Goal: Communication & Community: Ask a question

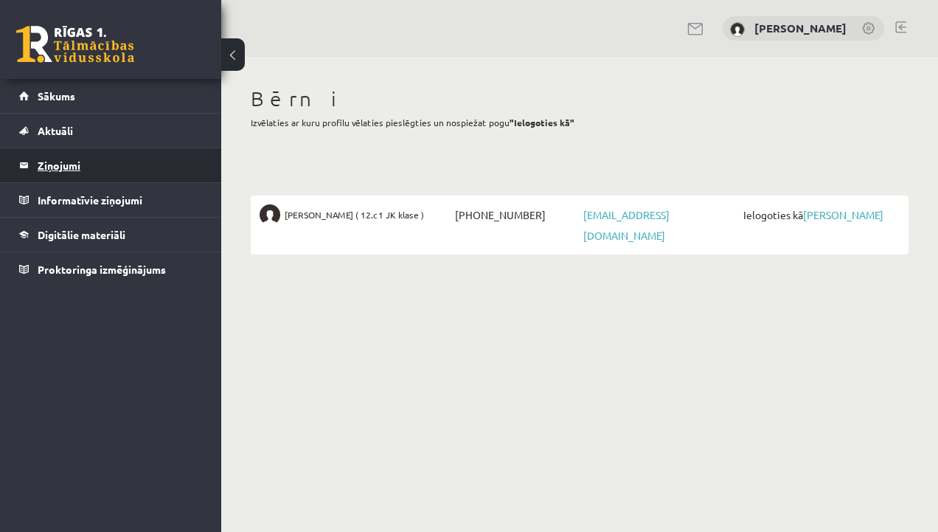
click at [46, 165] on legend "Ziņojumi 0" at bounding box center [120, 165] width 165 height 34
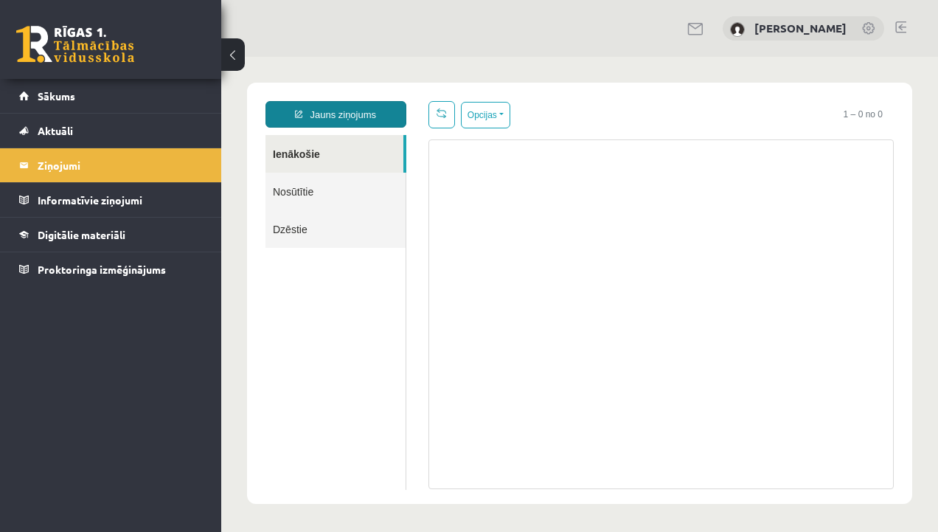
click at [334, 118] on link "Jauns ziņojums" at bounding box center [336, 114] width 141 height 27
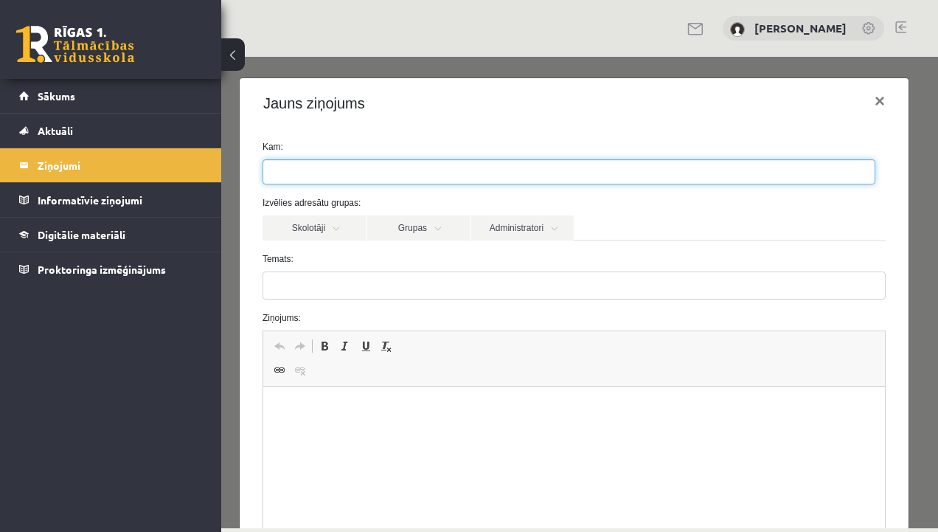
click at [333, 170] on ul at bounding box center [568, 172] width 611 height 24
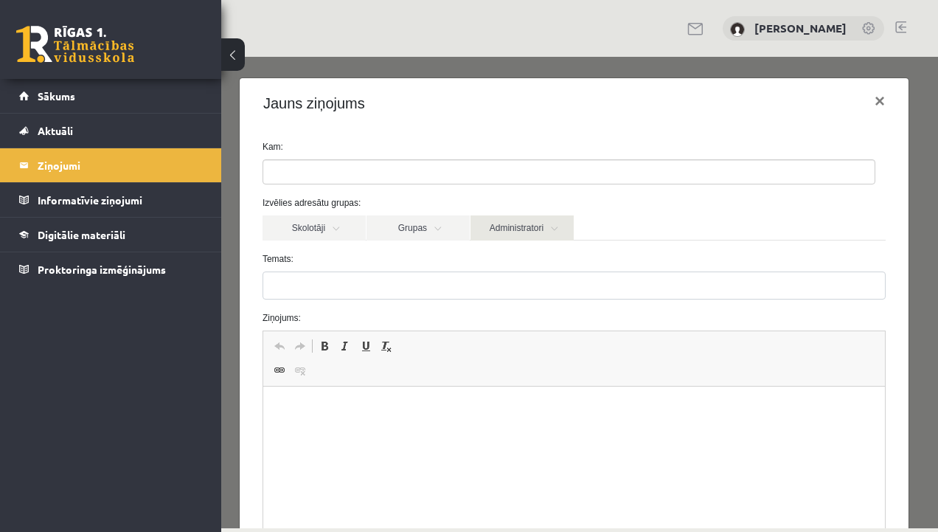
click at [518, 227] on link "Administratori" at bounding box center [522, 227] width 103 height 25
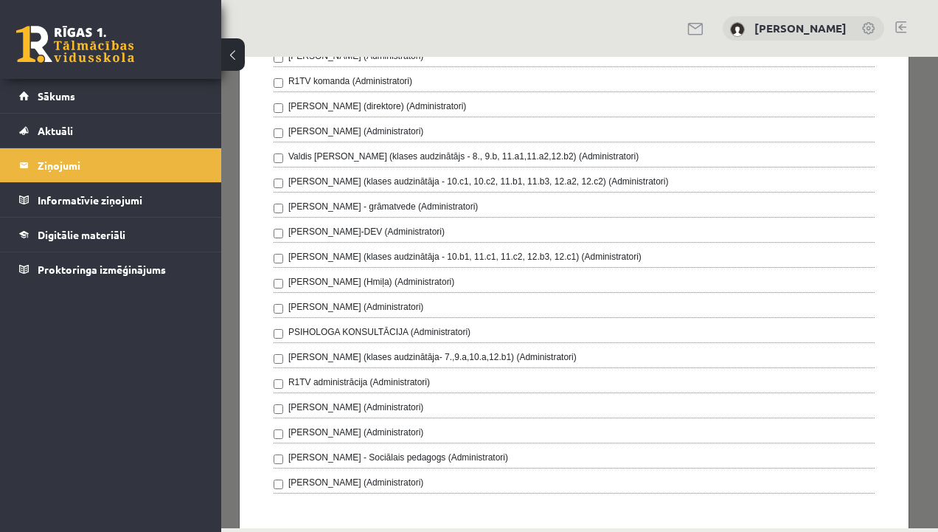
scroll to position [443, 0]
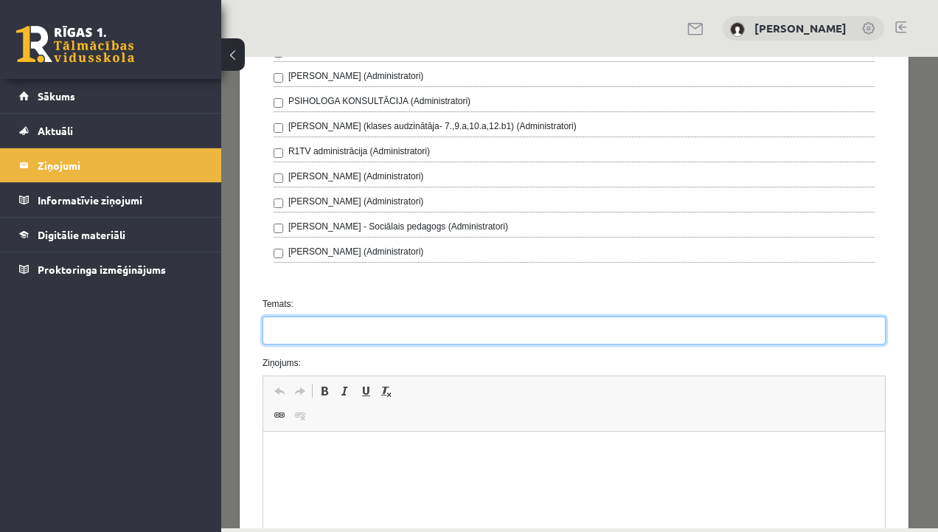
click at [392, 325] on input "Temats:" at bounding box center [574, 330] width 623 height 28
click at [334, 328] on input "**********" at bounding box center [574, 330] width 623 height 28
drag, startPoint x: 344, startPoint y: 325, endPoint x: 482, endPoint y: 323, distance: 137.2
click at [482, 323] on input "**********" at bounding box center [574, 330] width 623 height 28
type input "**********"
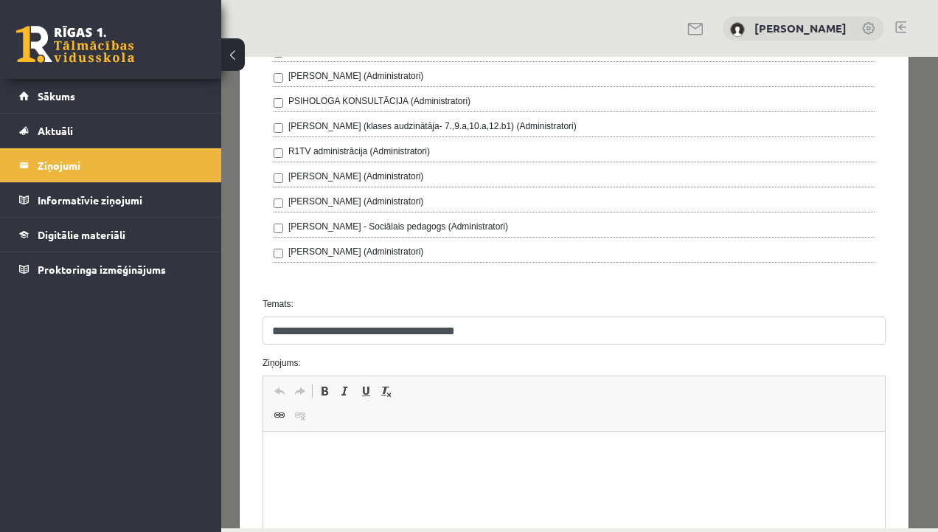
click at [317, 451] on p "Rich Text Editor, wiswyg-editor-47363940177440-1755525510-188" at bounding box center [573, 453] width 592 height 15
click at [317, 451] on p "**********" at bounding box center [568, 453] width 583 height 15
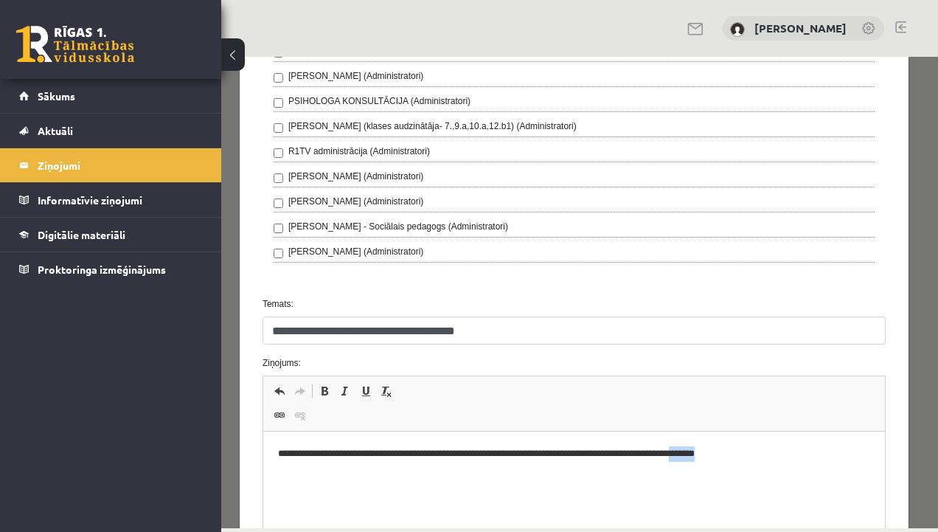
drag, startPoint x: 739, startPoint y: 453, endPoint x: 776, endPoint y: 455, distance: 36.9
click at [776, 455] on p "**********" at bounding box center [568, 453] width 583 height 15
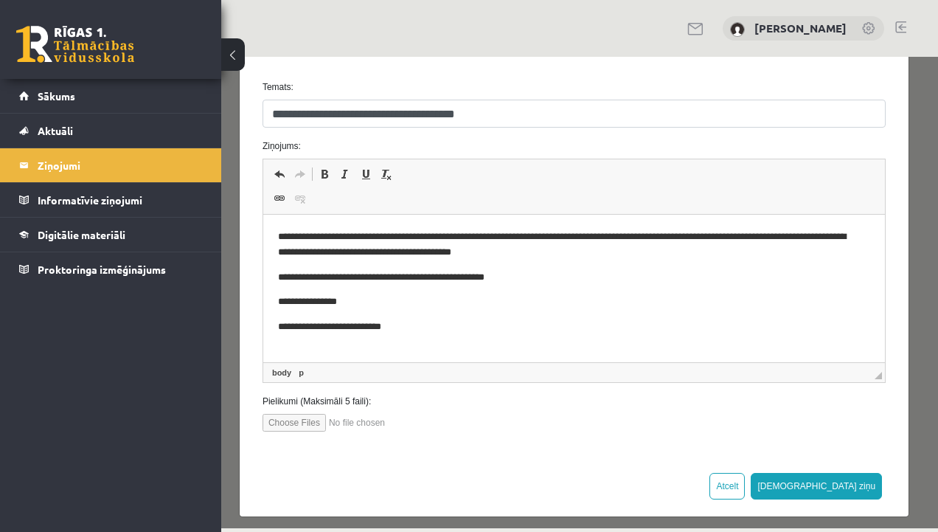
scroll to position [662, 0]
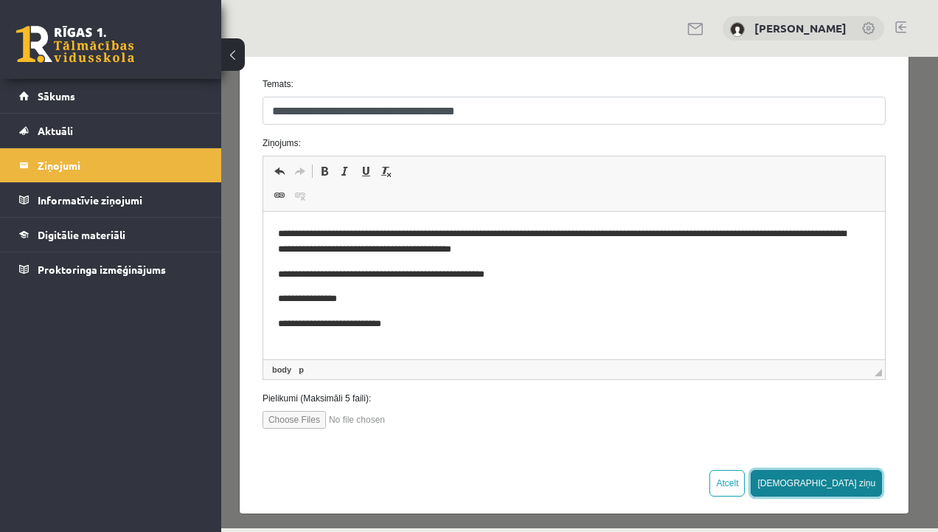
click at [856, 481] on button "[DEMOGRAPHIC_DATA] ziņu" at bounding box center [816, 483] width 131 height 27
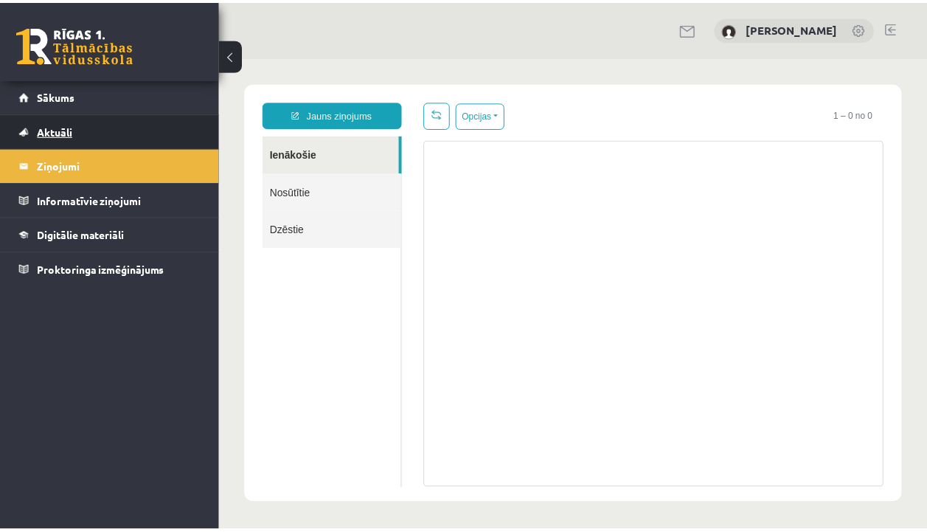
scroll to position [0, 0]
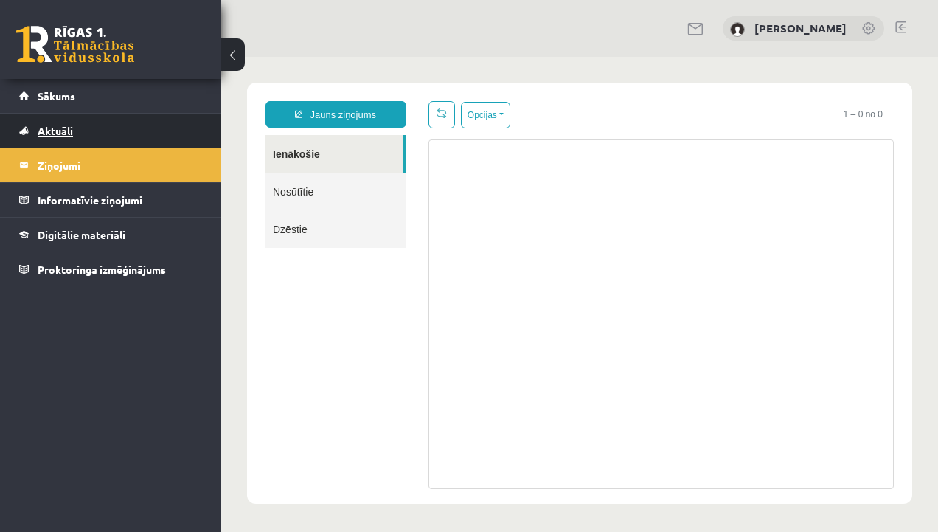
click at [86, 125] on link "Aktuāli" at bounding box center [111, 131] width 184 height 34
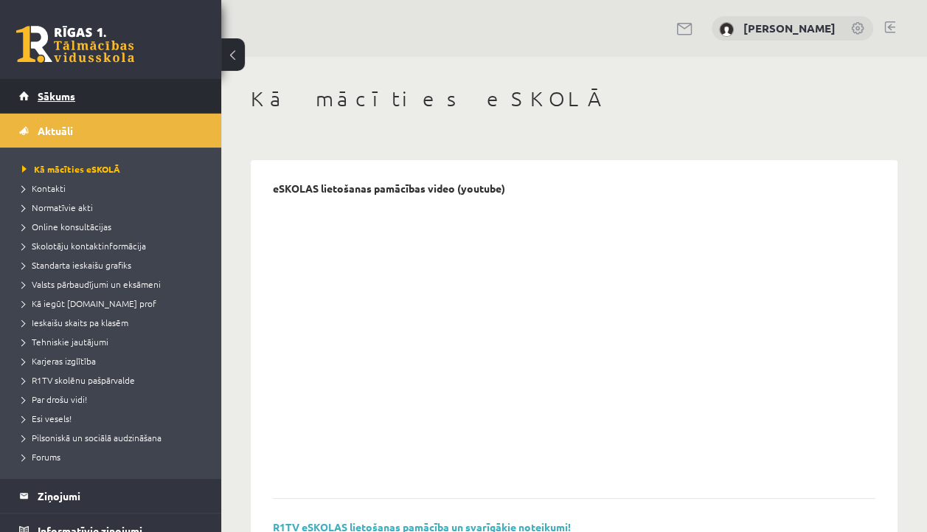
click at [53, 90] on span "Sākums" at bounding box center [57, 95] width 38 height 13
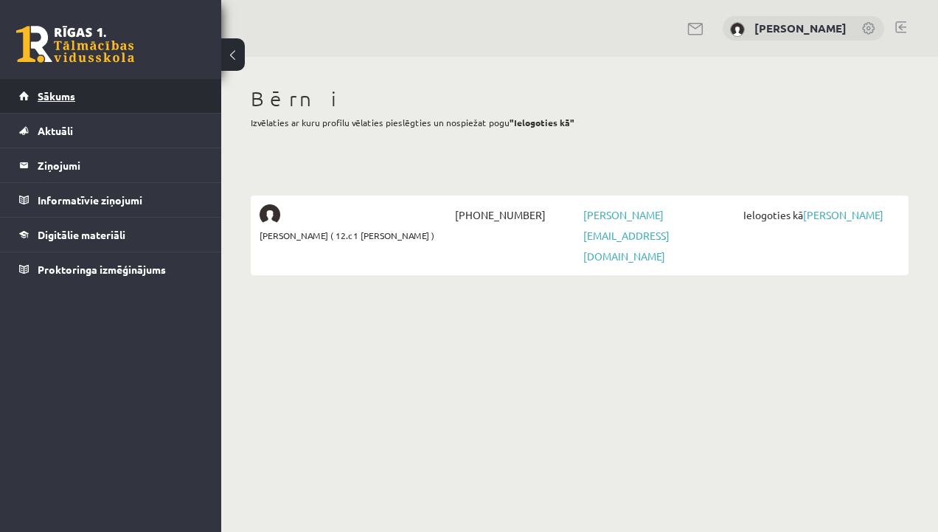
click at [54, 93] on span "Sākums" at bounding box center [57, 95] width 38 height 13
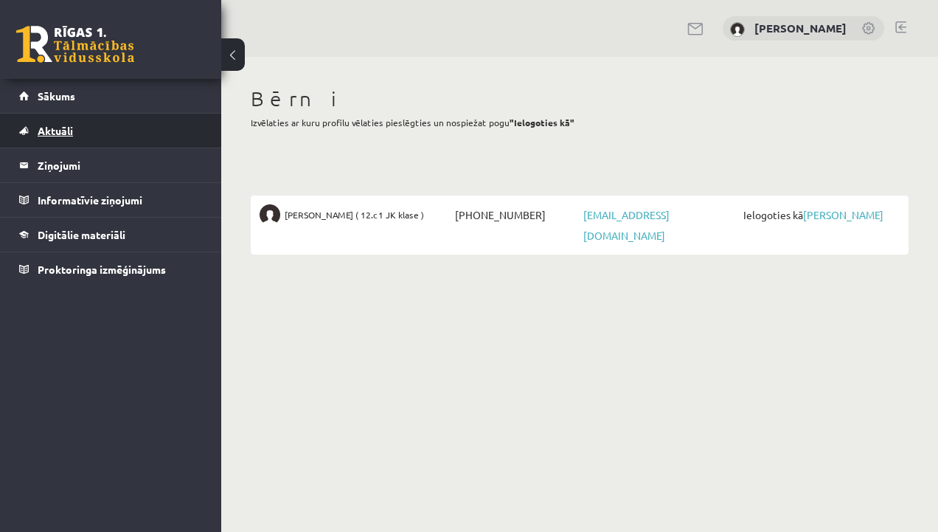
click at [72, 129] on span "Aktuāli" at bounding box center [55, 130] width 35 height 13
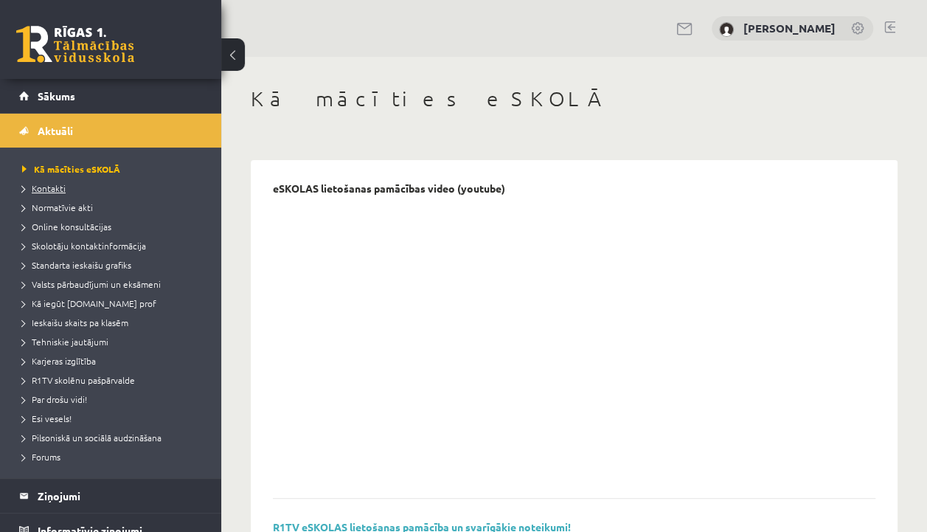
click at [40, 183] on span "Kontakti" at bounding box center [44, 188] width 44 height 12
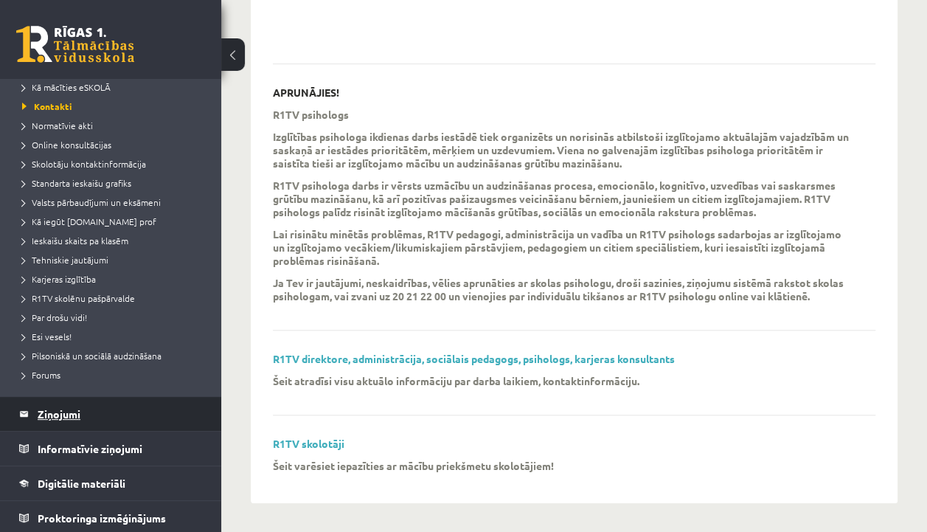
scroll to position [83, 0]
click at [44, 332] on span "Esi vesels!" at bounding box center [46, 336] width 49 height 12
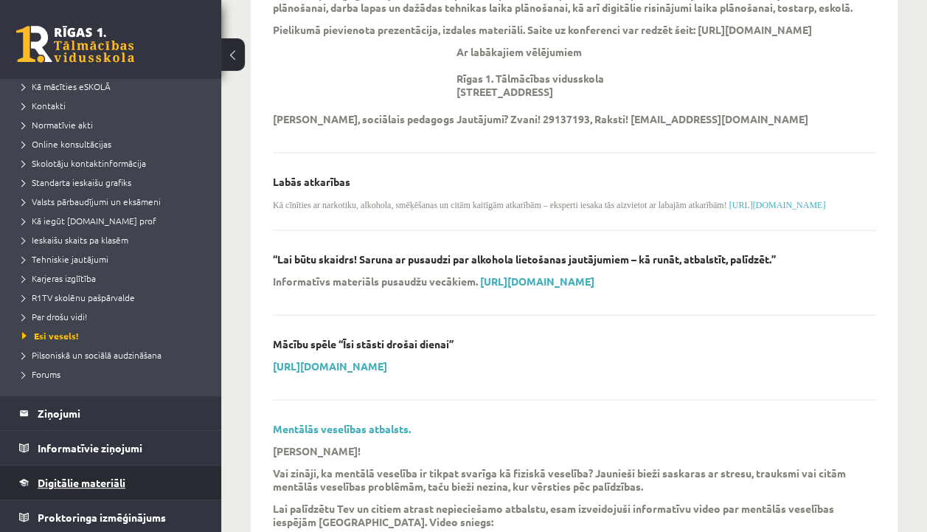
scroll to position [1393, 0]
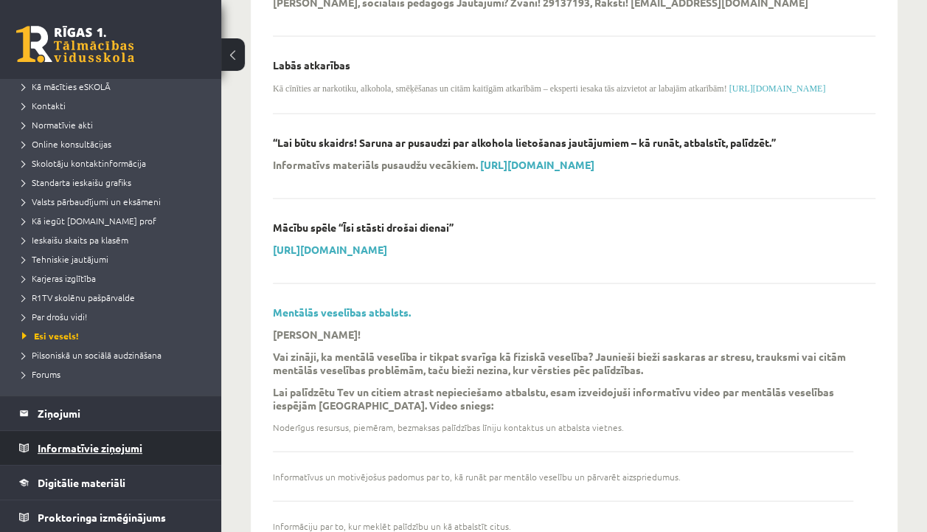
click at [55, 448] on legend "Informatīvie ziņojumi 0" at bounding box center [120, 448] width 165 height 34
